Goal: Check status: Check status

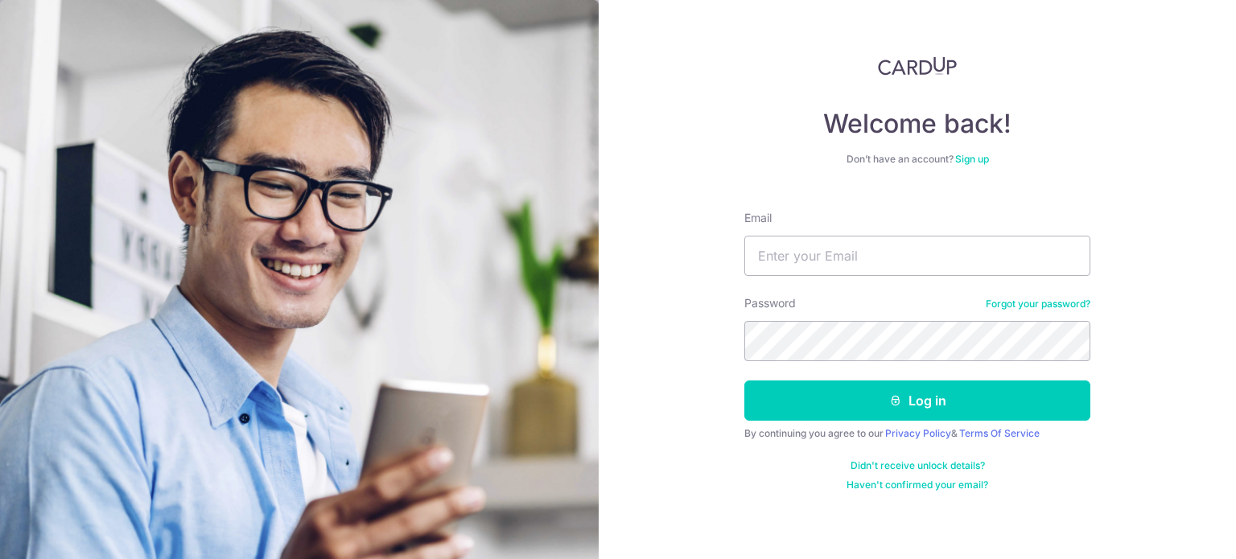
click at [774, 250] on input "Email" at bounding box center [918, 256] width 346 height 40
type input "[EMAIL_ADDRESS][DOMAIN_NAME]"
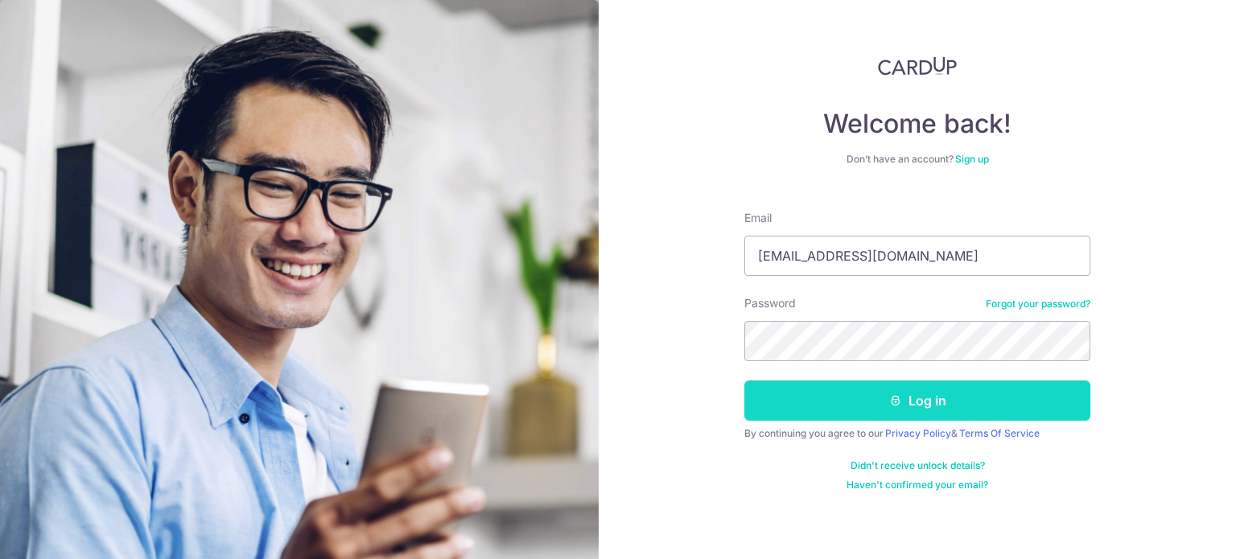
click at [912, 395] on button "Log in" at bounding box center [918, 401] width 346 height 40
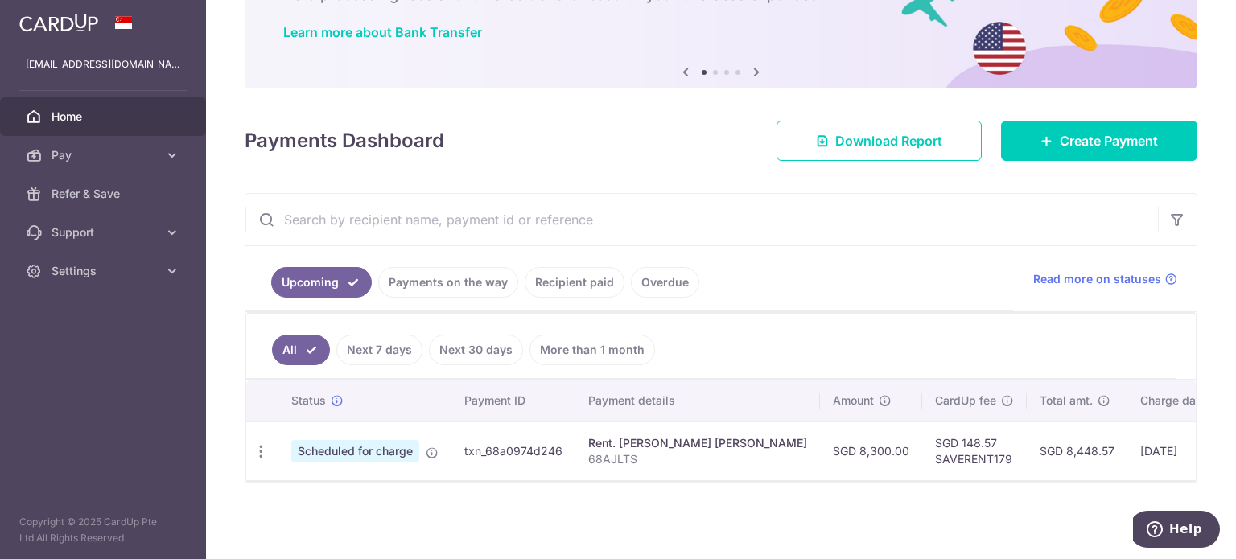
click at [467, 271] on link "Payments on the way" at bounding box center [448, 282] width 140 height 31
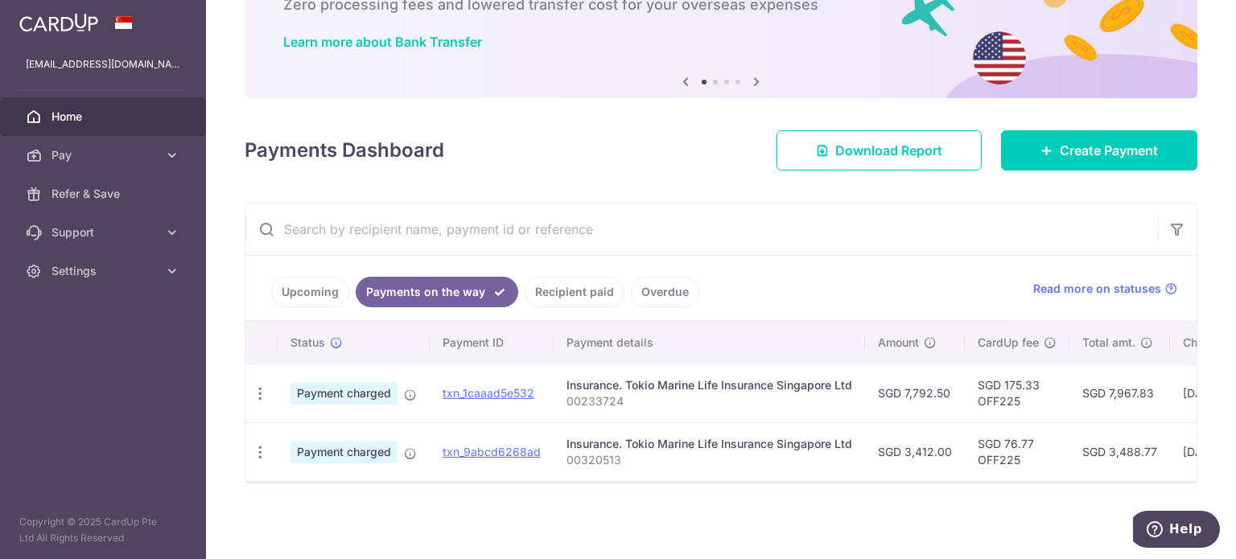
scroll to position [0, 295]
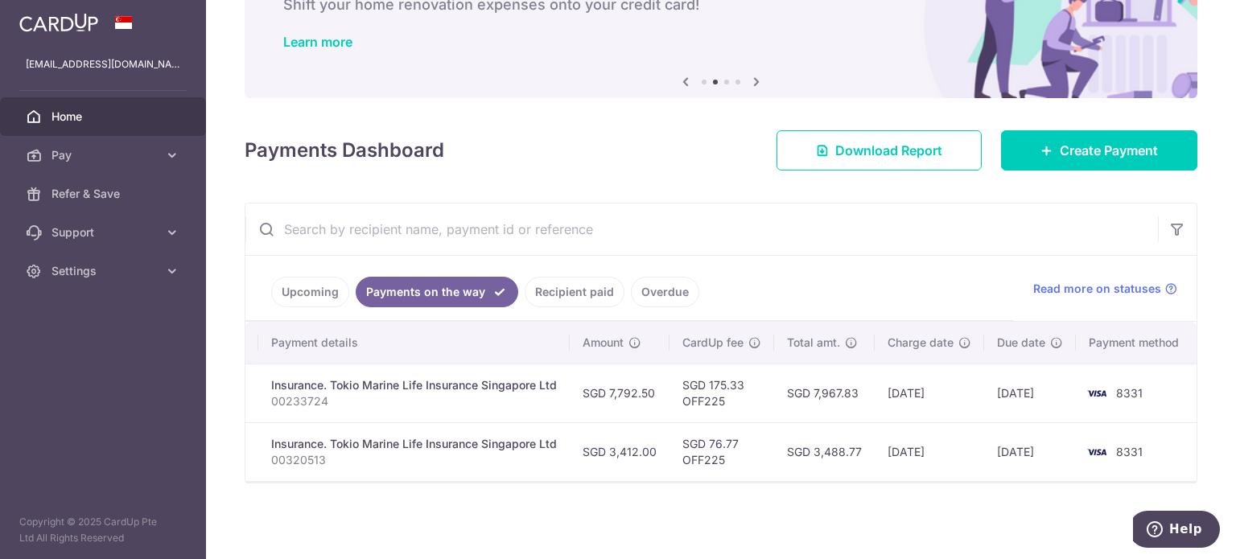
click at [568, 284] on link "Recipient paid" at bounding box center [575, 292] width 100 height 31
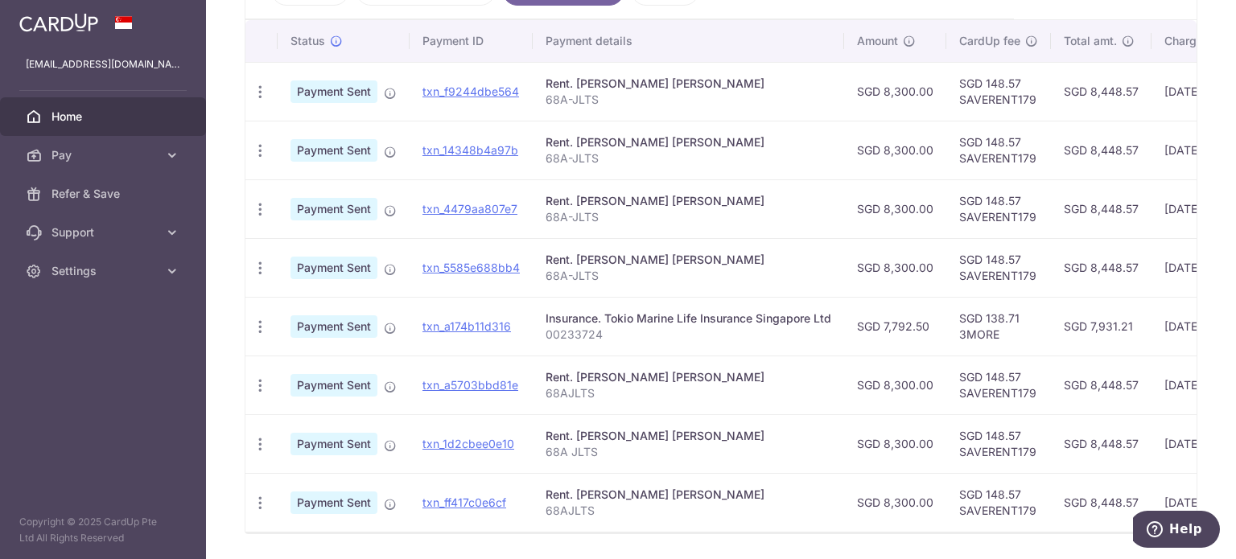
scroll to position [385, 0]
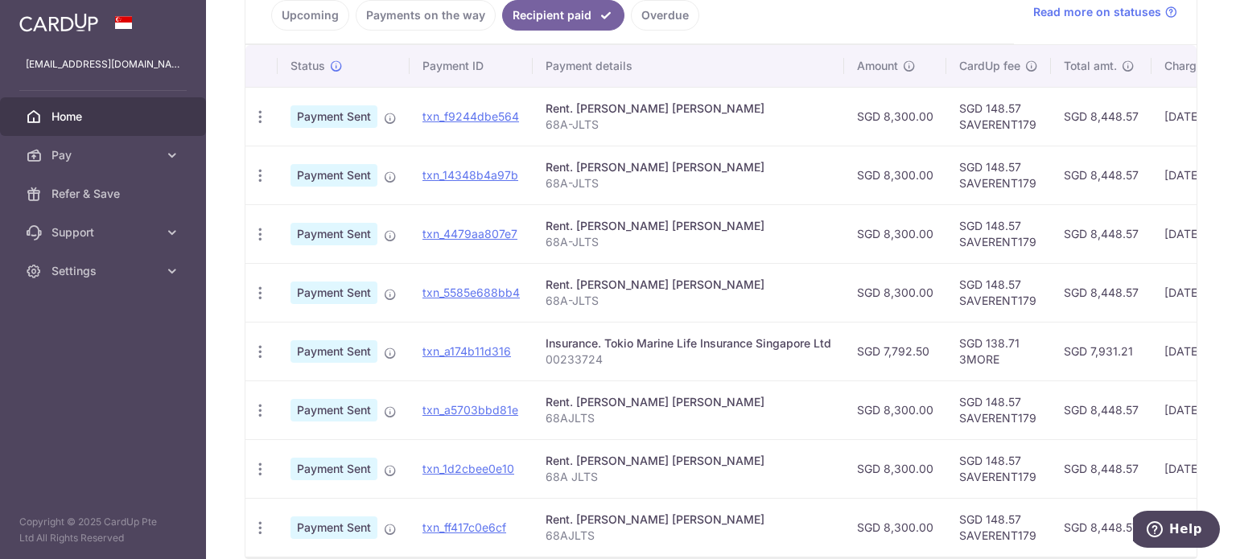
click at [1084, 551] on td "SGD 8,448.57" at bounding box center [1101, 527] width 101 height 59
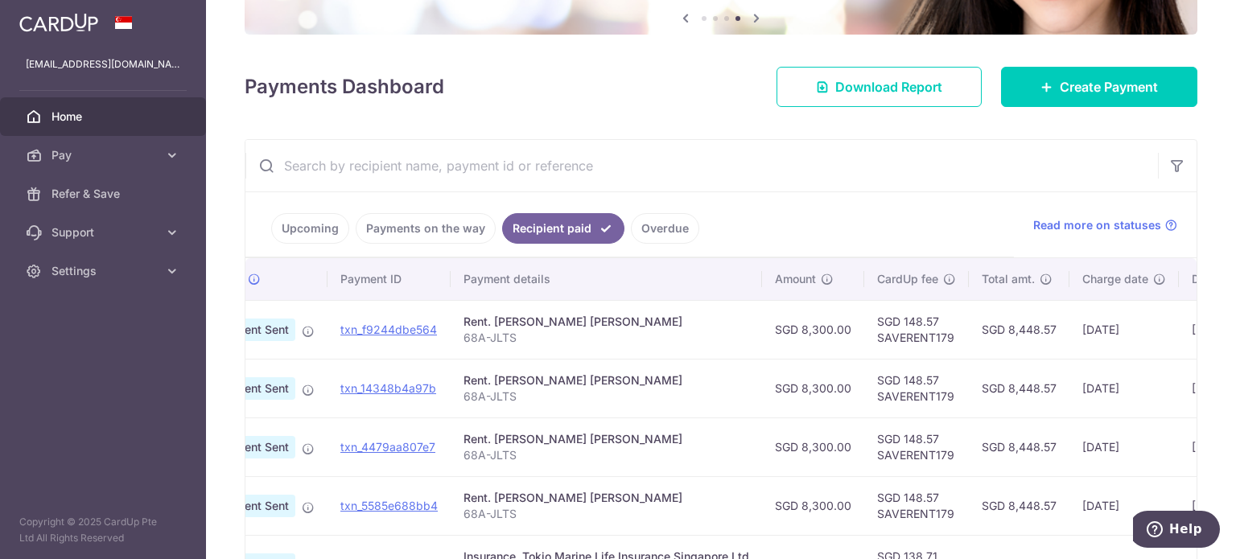
scroll to position [143, 0]
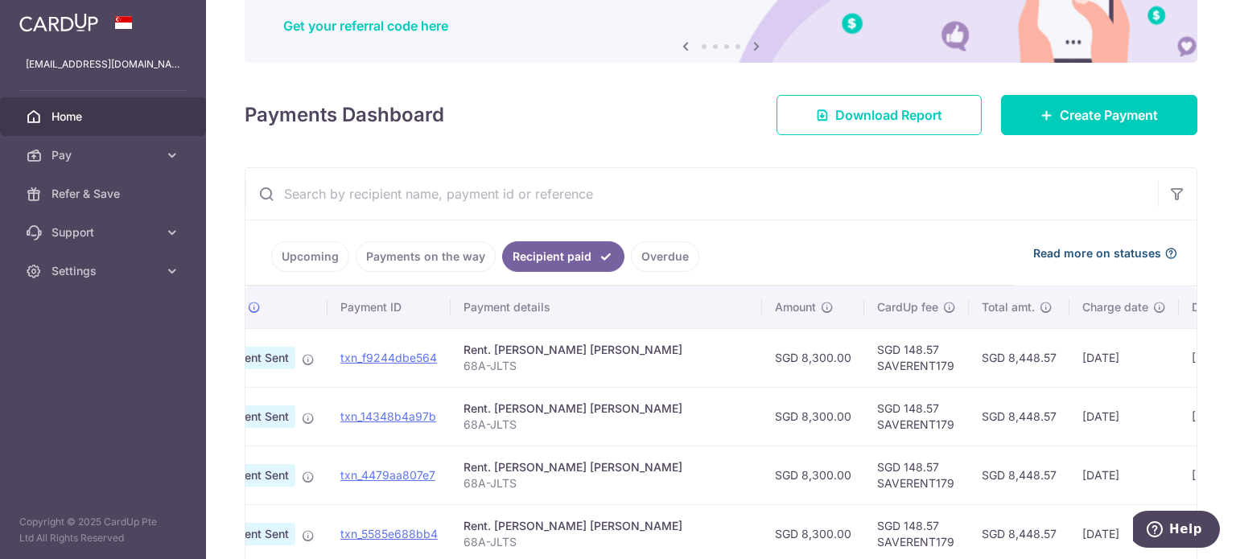
click at [1109, 247] on span "Read more on statuses" at bounding box center [1097, 253] width 128 height 16
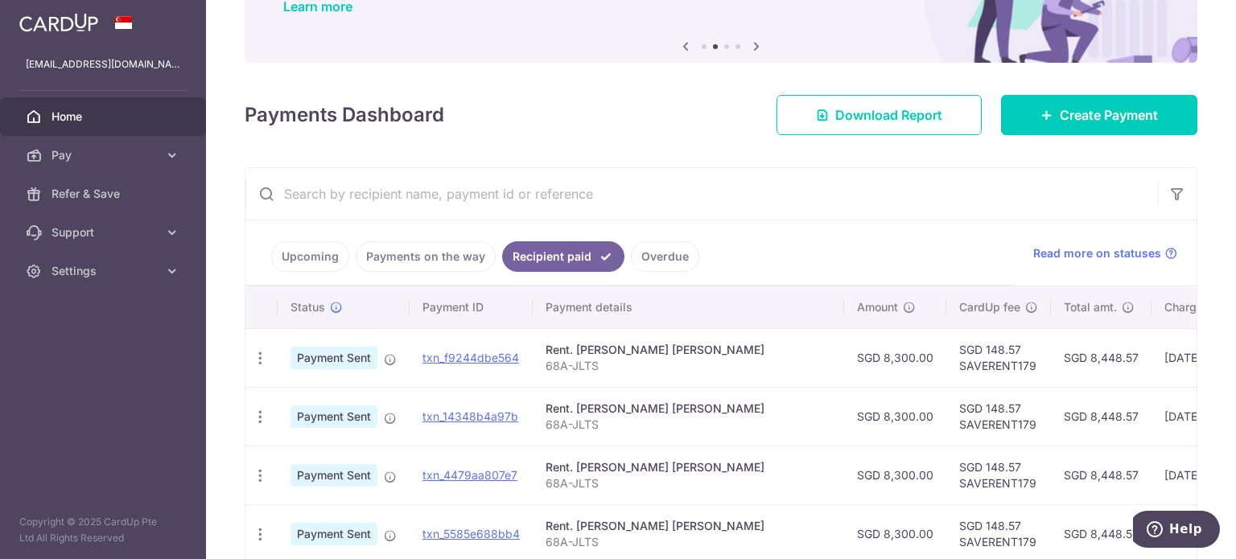
click at [654, 256] on link "Overdue" at bounding box center [665, 256] width 68 height 31
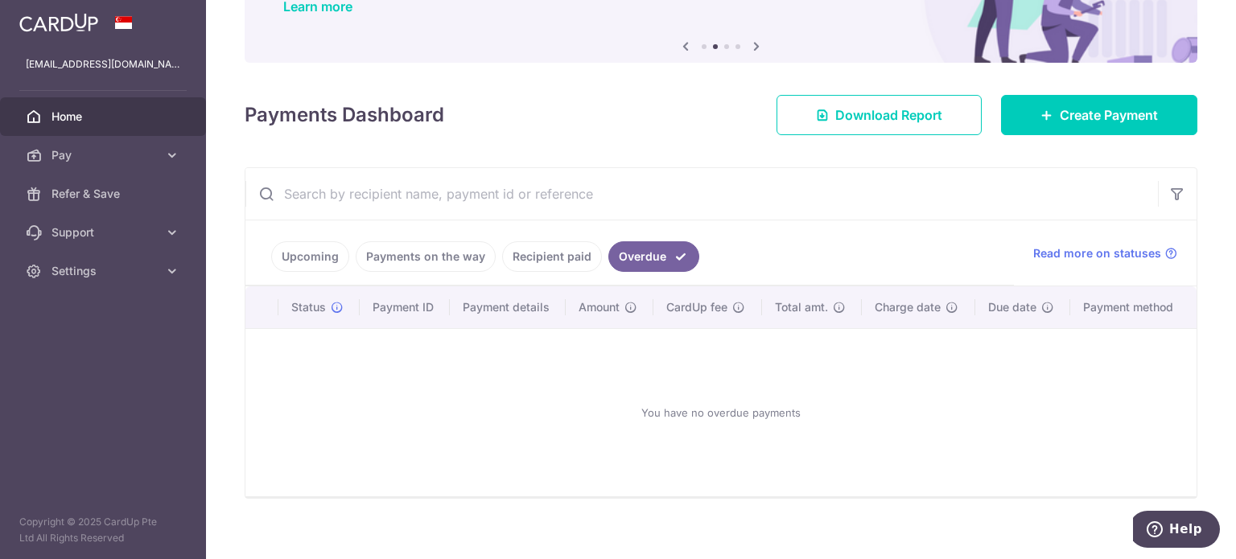
click at [460, 257] on link "Payments on the way" at bounding box center [426, 256] width 140 height 31
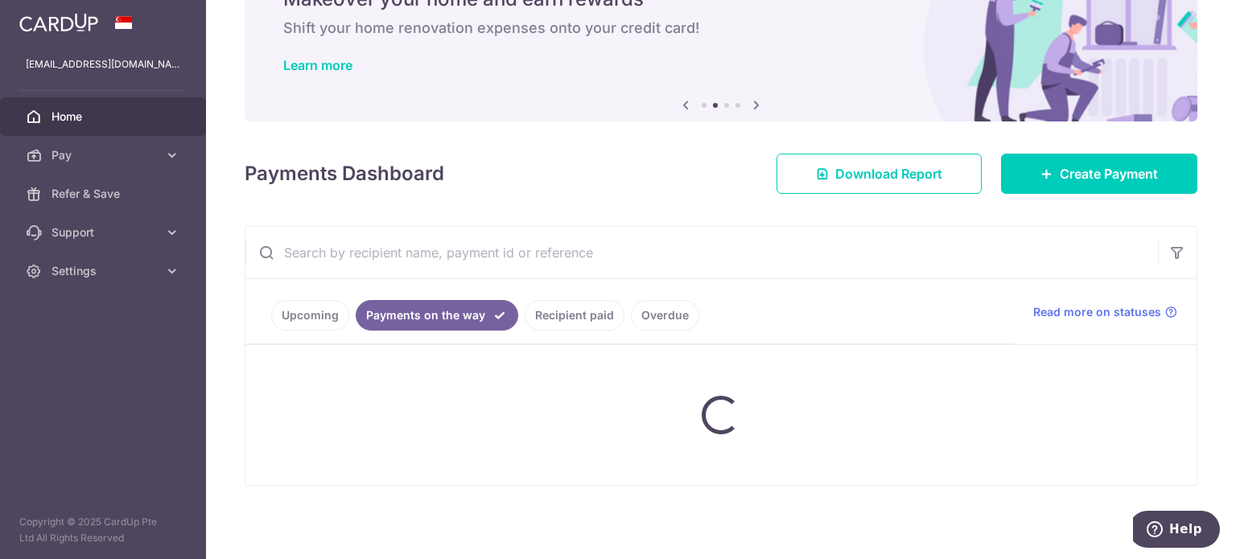
scroll to position [113, 0]
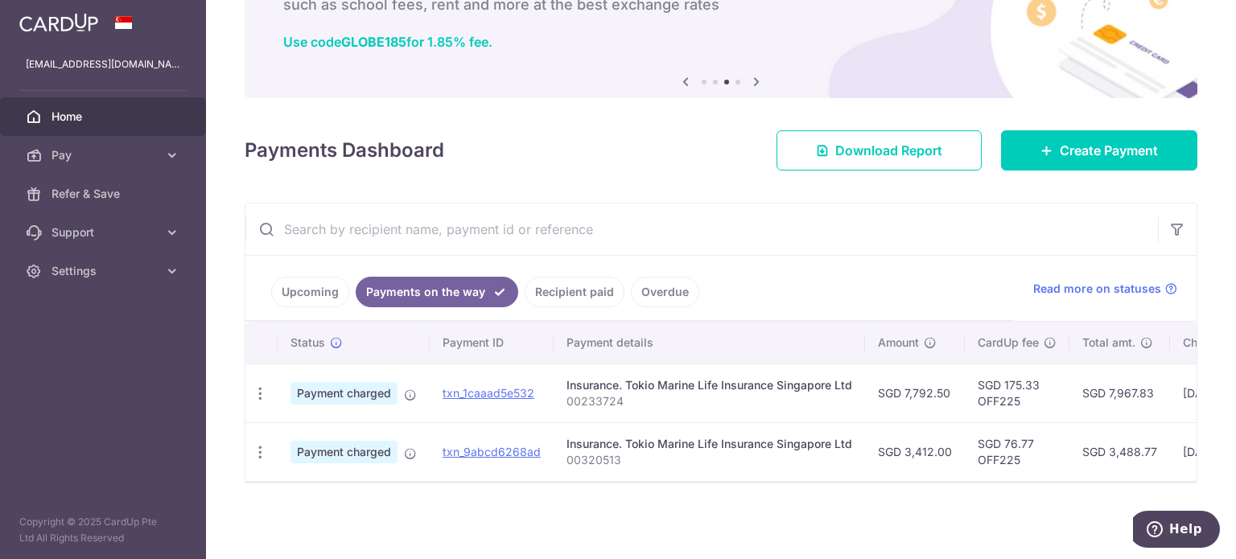
click at [580, 279] on link "Recipient paid" at bounding box center [575, 292] width 100 height 31
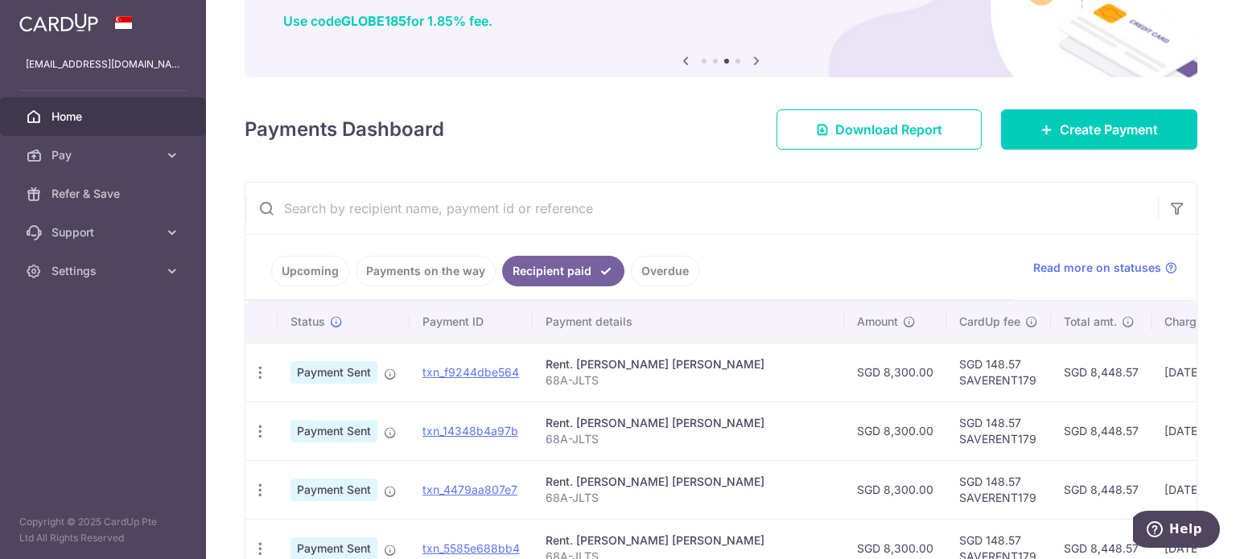
scroll to position [63, 0]
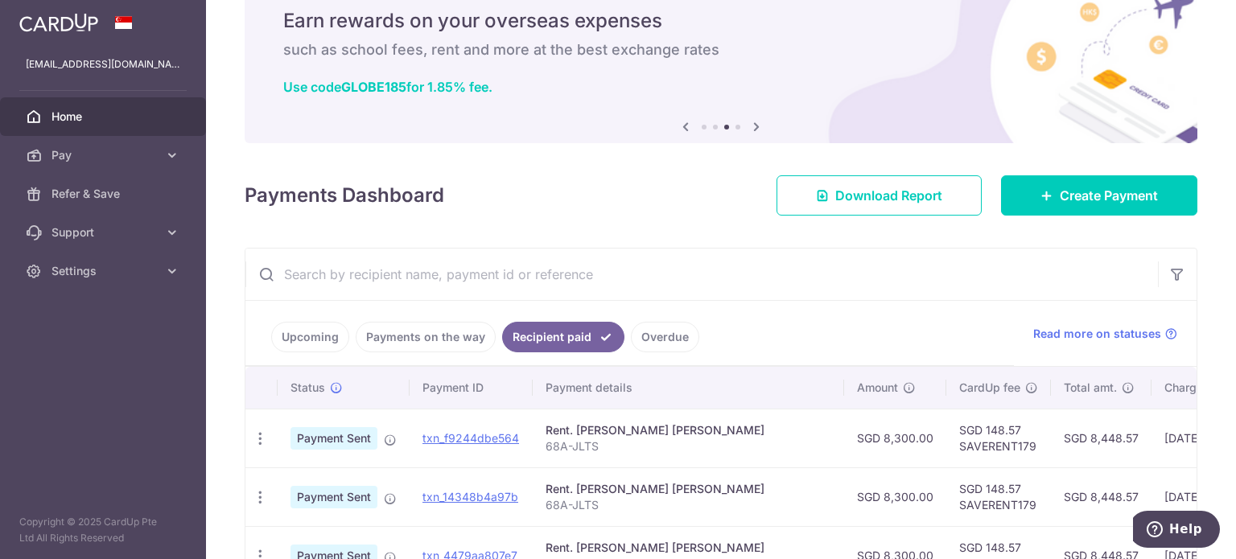
click at [451, 340] on link "Payments on the way" at bounding box center [426, 337] width 140 height 31
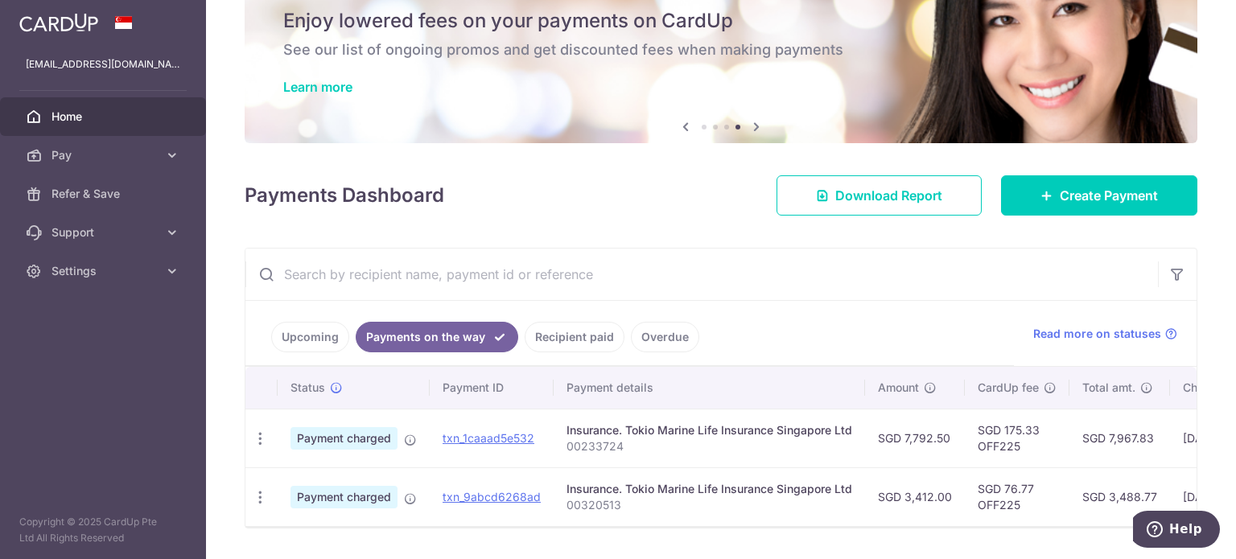
scroll to position [113, 0]
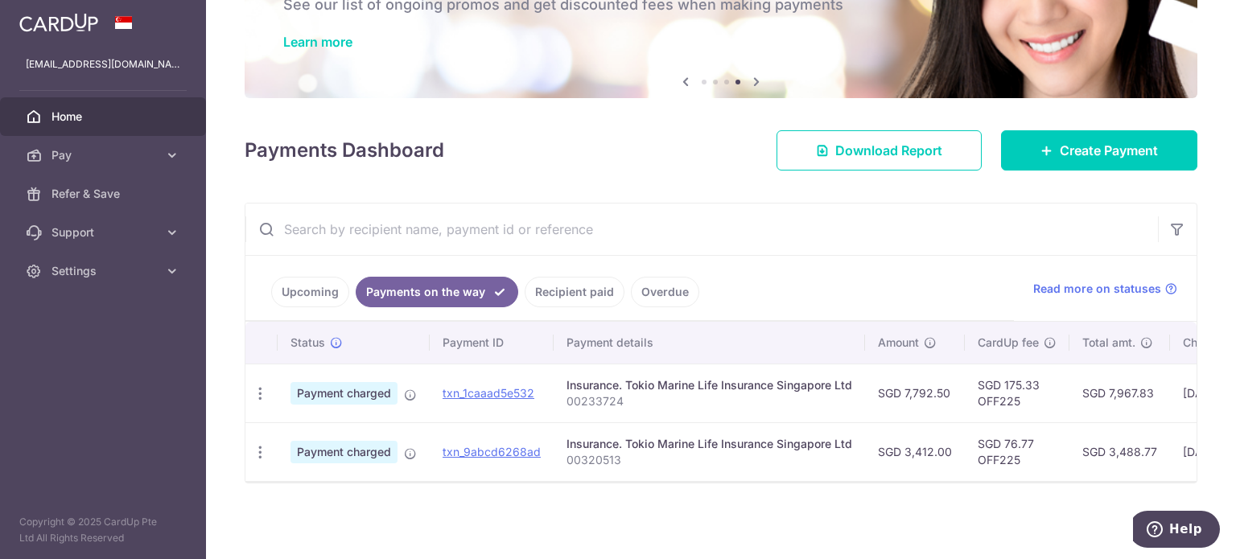
click at [570, 283] on link "Recipient paid" at bounding box center [575, 292] width 100 height 31
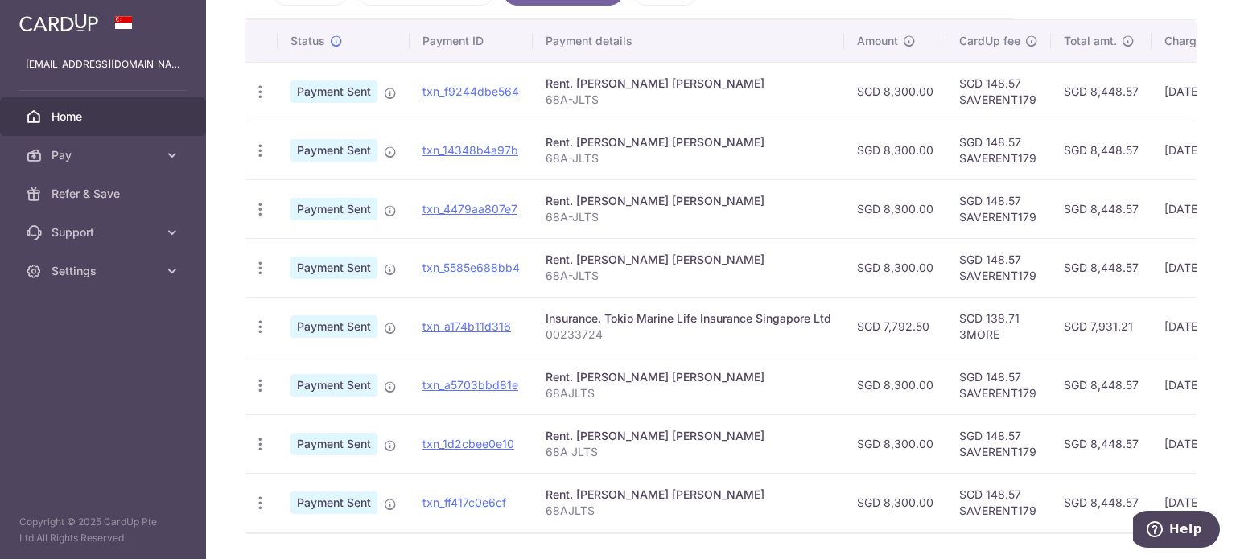
scroll to position [63, 0]
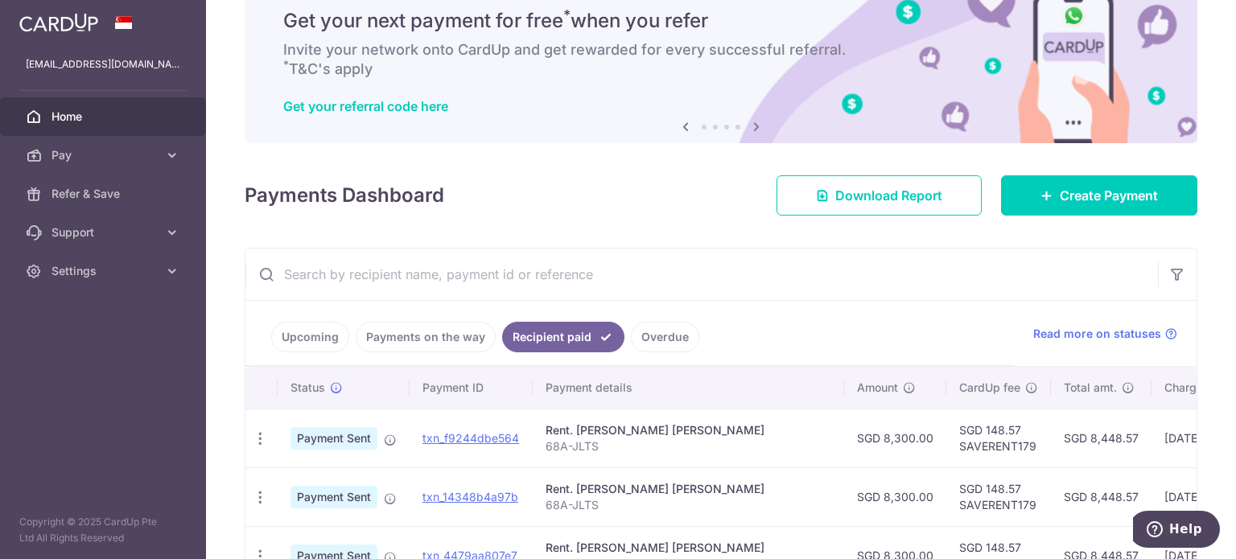
click at [431, 340] on link "Payments on the way" at bounding box center [426, 337] width 140 height 31
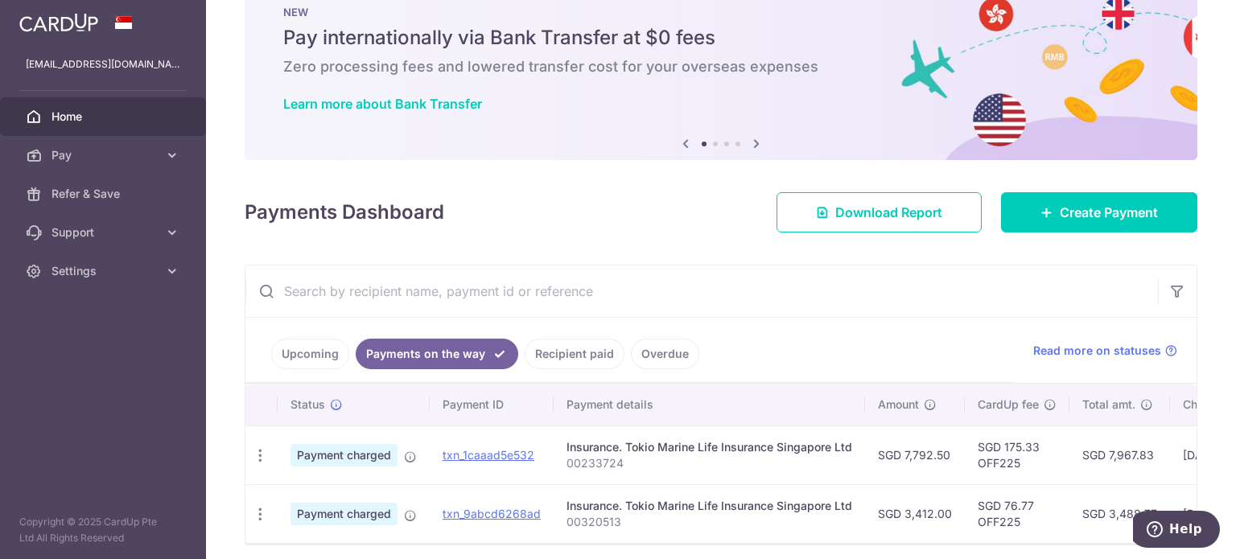
scroll to position [0, 0]
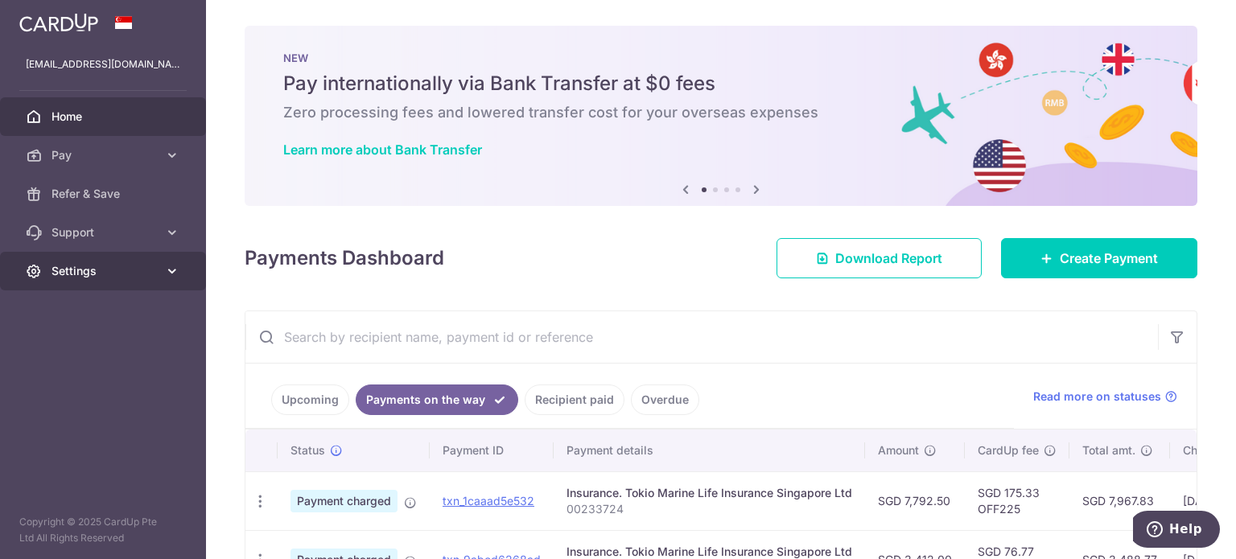
click at [151, 272] on span "Settings" at bounding box center [105, 271] width 106 height 16
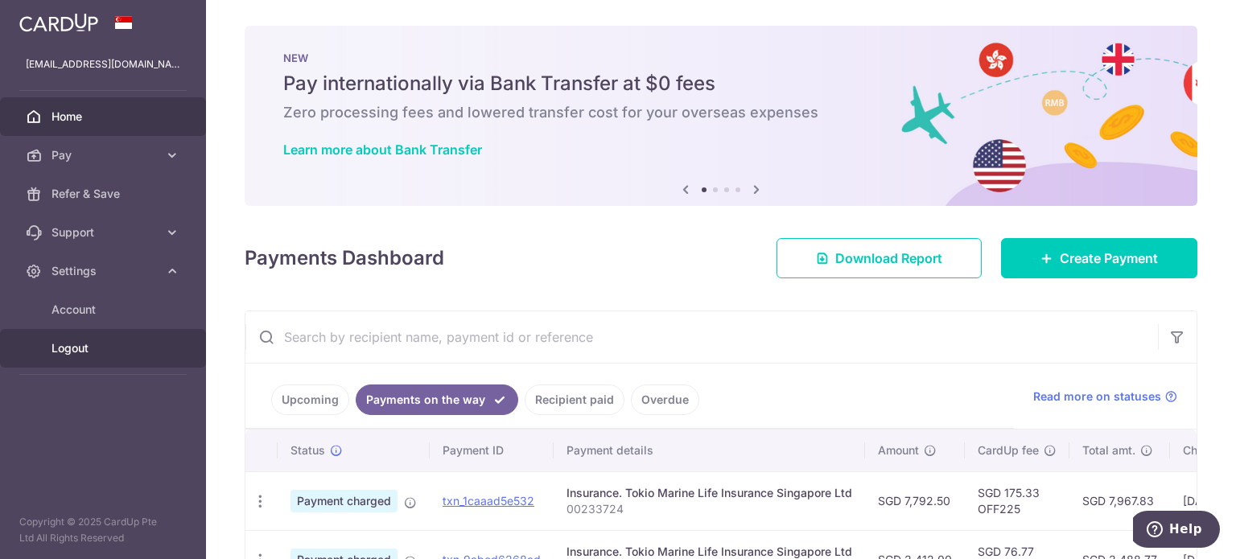
click at [80, 347] on span "Logout" at bounding box center [105, 348] width 106 height 16
